Goal: Download file/media

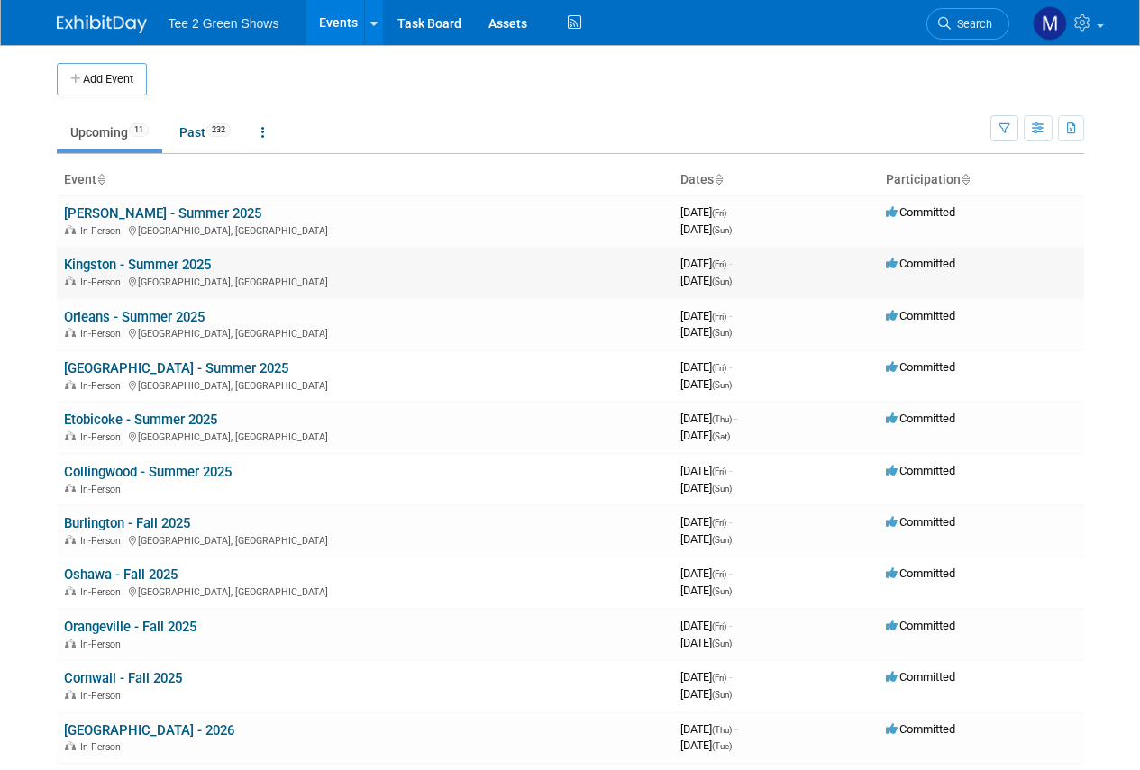
click at [136, 265] on link "Kingston - Summer 2025" at bounding box center [137, 265] width 147 height 16
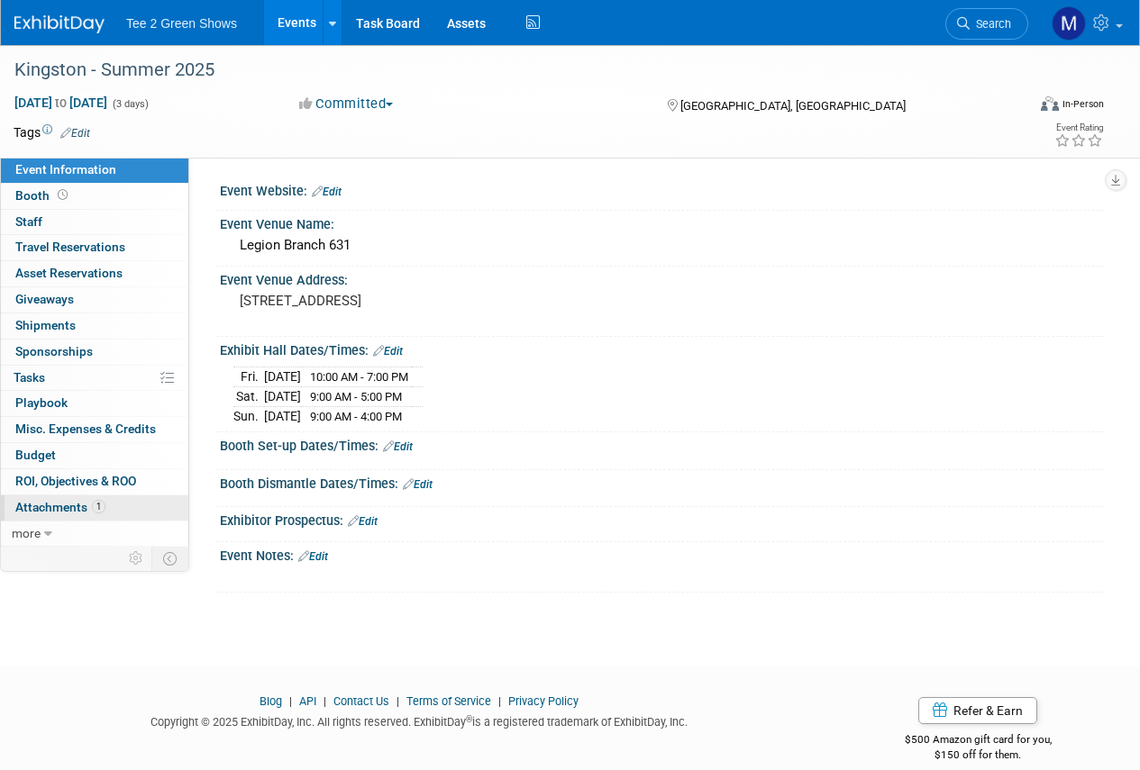
click at [97, 510] on span "1" at bounding box center [99, 507] width 14 height 14
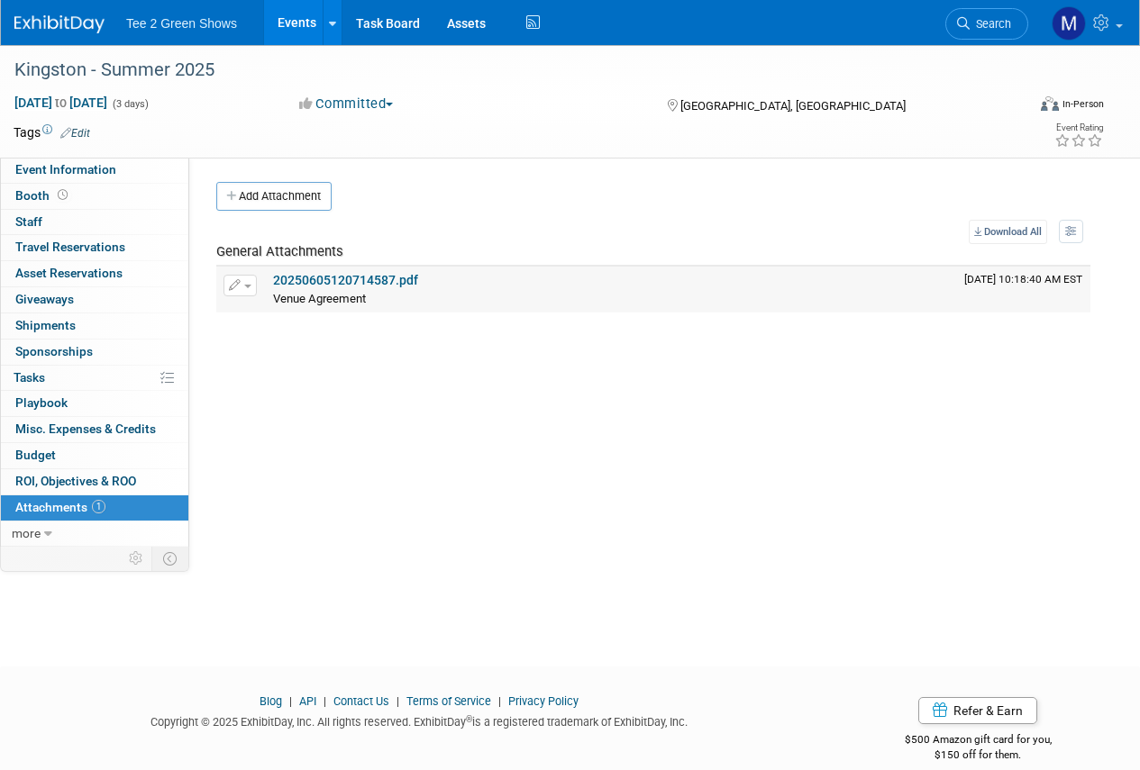
click at [326, 278] on link "20250605120714587.pdf" at bounding box center [345, 280] width 145 height 14
